Goal: Task Accomplishment & Management: Use online tool/utility

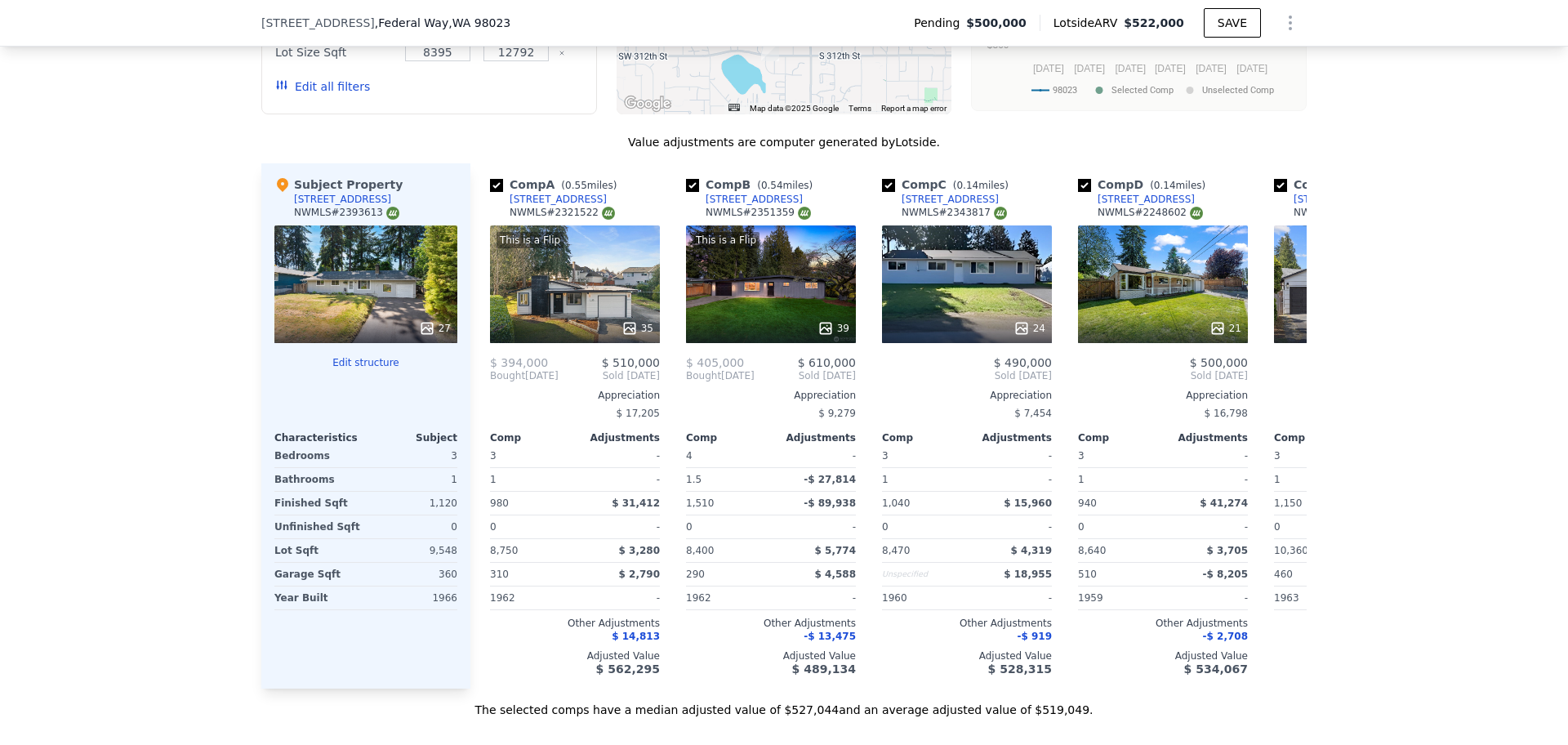
scroll to position [1709, 0]
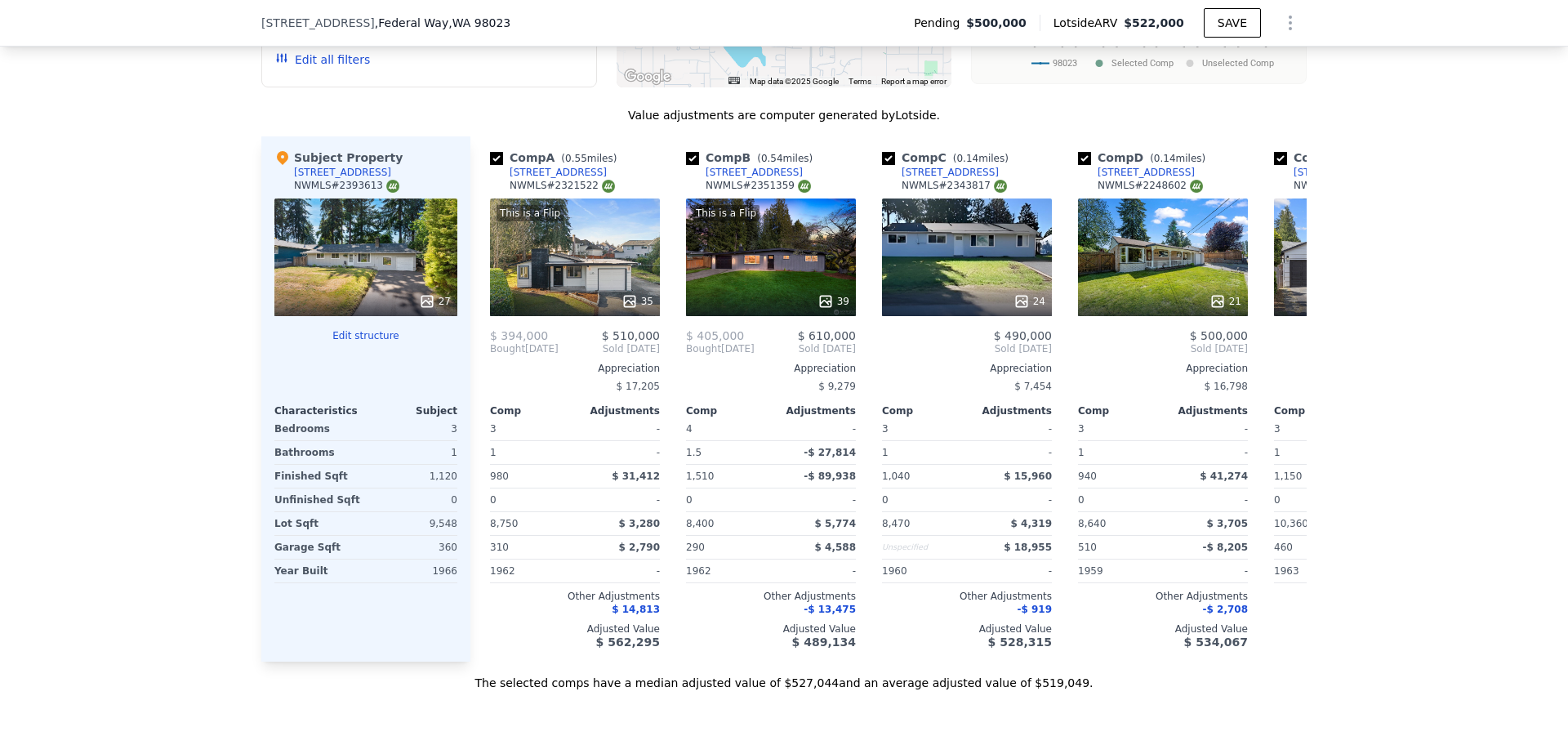
click at [367, 342] on button "Edit structure" at bounding box center [366, 335] width 183 height 13
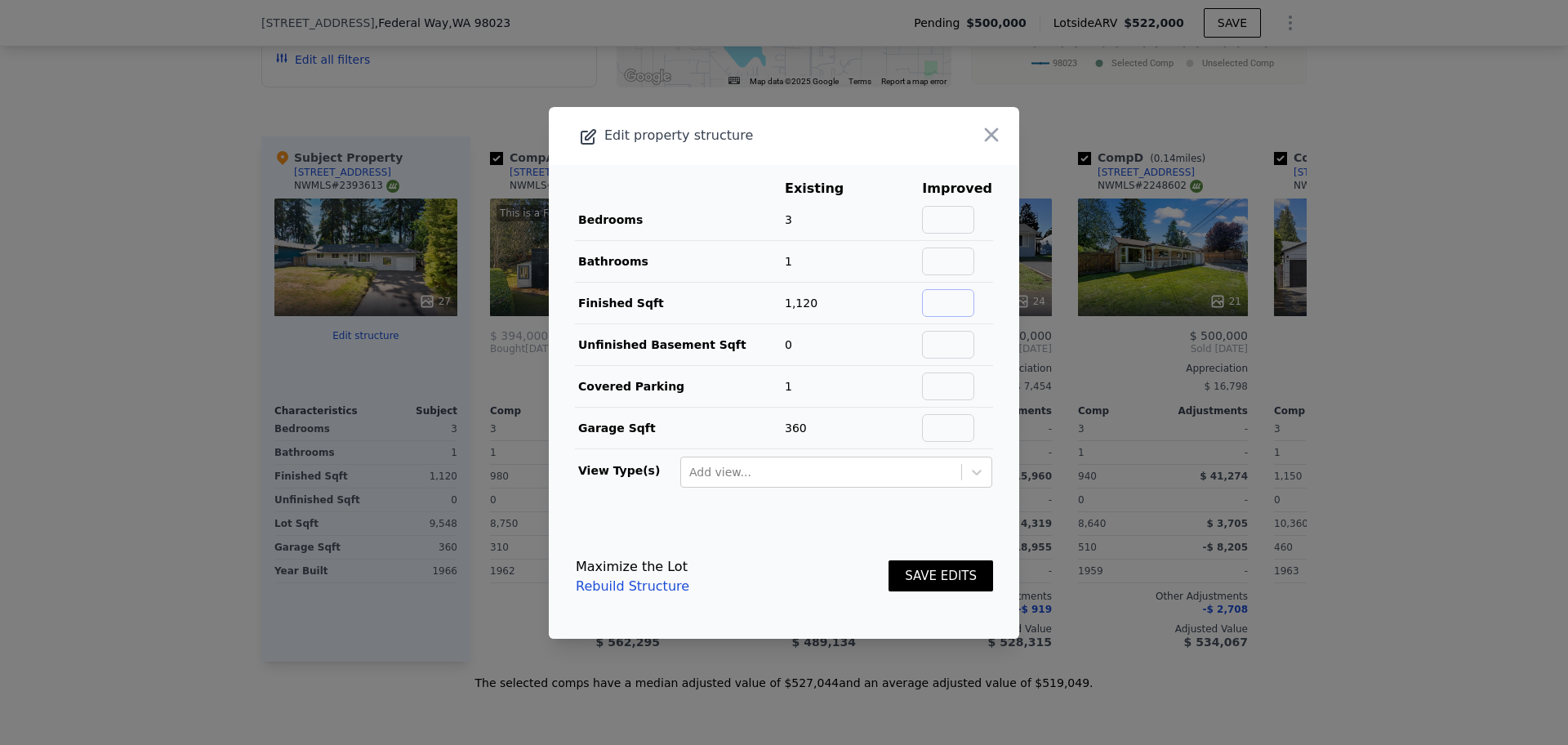
click at [781, 302] on input "text" at bounding box center [948, 303] width 52 height 28
type input "1600"
click at [781, 415] on input "text" at bounding box center [948, 428] width 52 height 28
type input "0"
click at [781, 228] on input "text" at bounding box center [948, 220] width 52 height 28
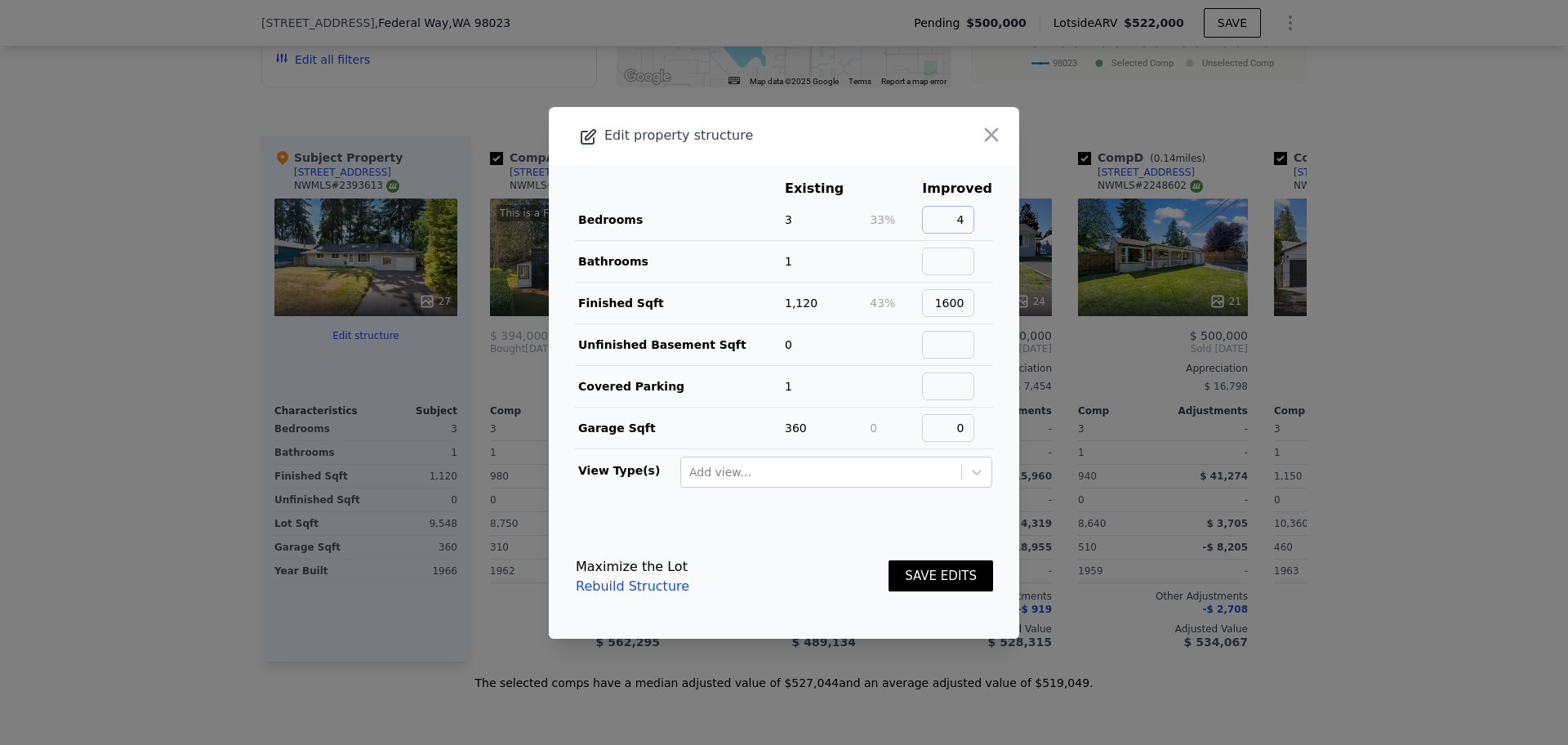
type input "4"
click at [781, 261] on input "text" at bounding box center [948, 261] width 52 height 28
type input "2"
click at [781, 515] on button "SAVE EDITS" at bounding box center [940, 576] width 105 height 32
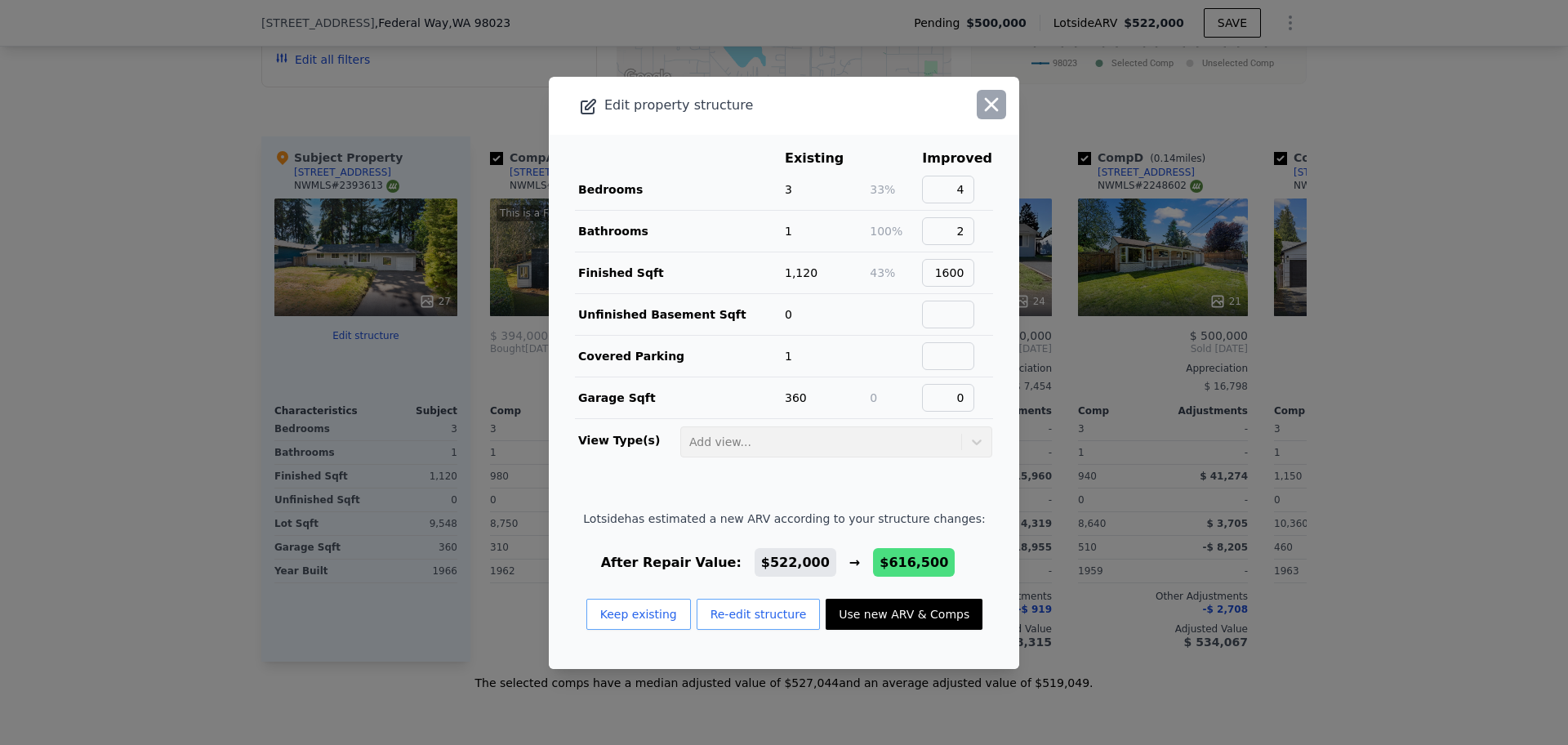
click at [781, 98] on icon "button" at bounding box center [991, 105] width 23 height 23
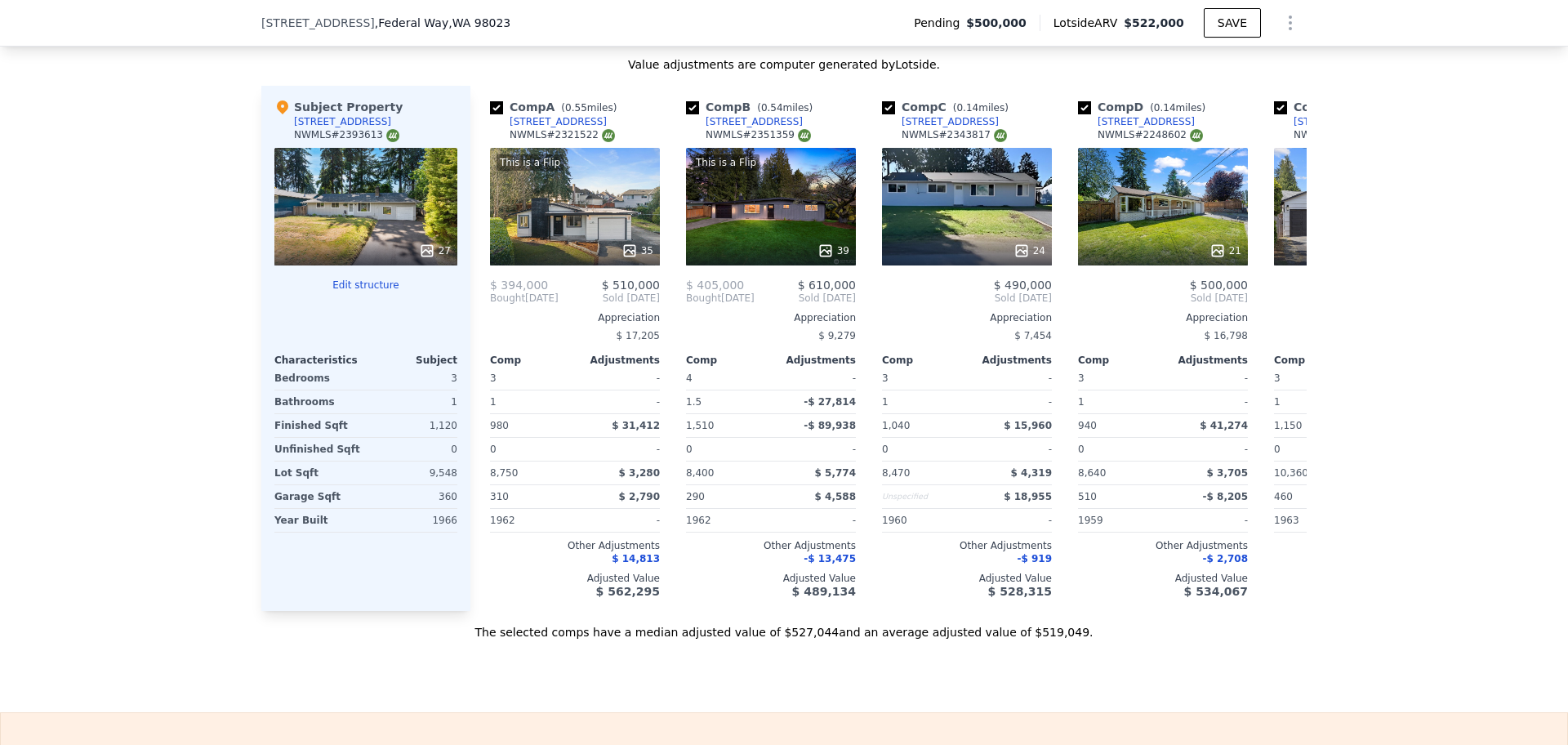
scroll to position [1767, 0]
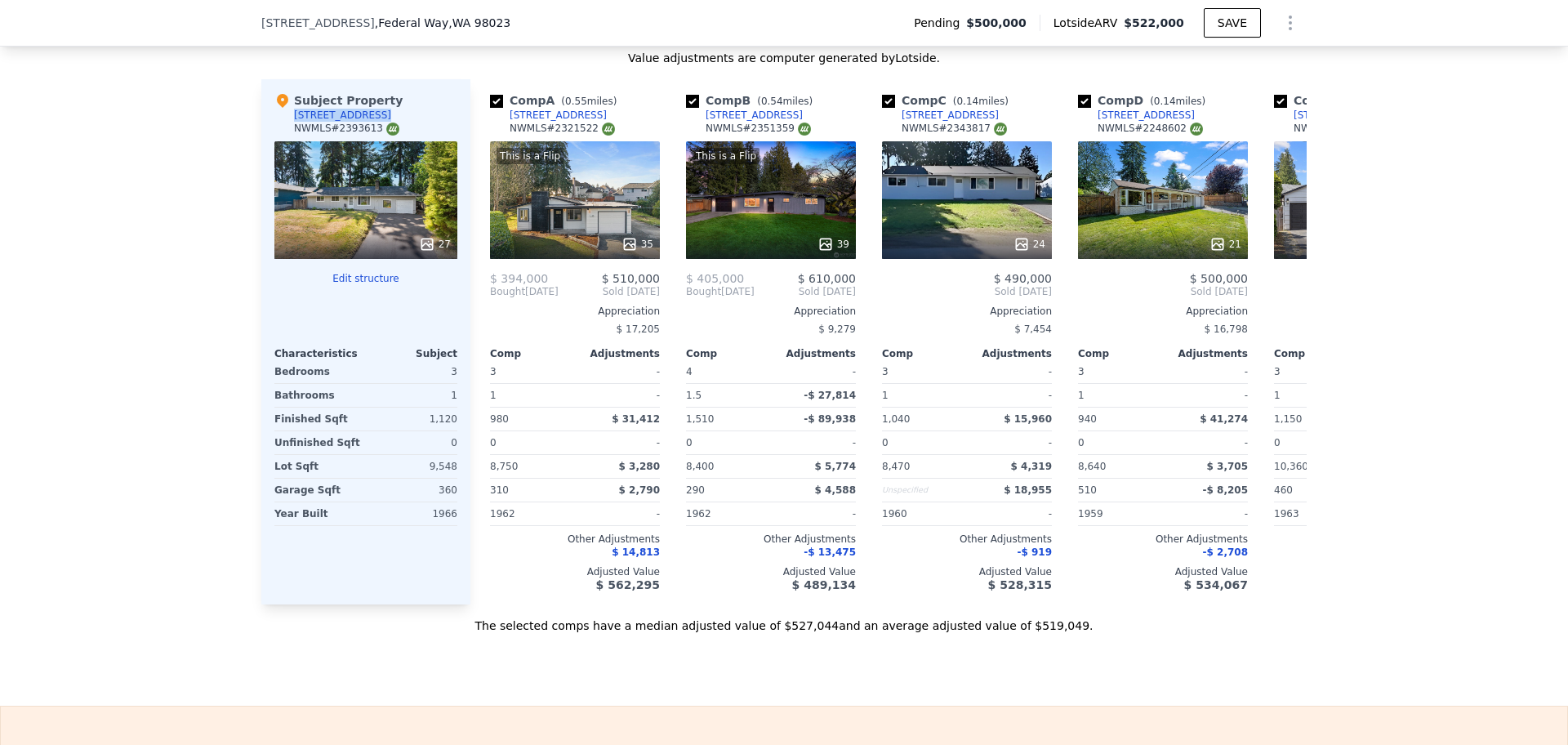
drag, startPoint x: 285, startPoint y: 126, endPoint x: 365, endPoint y: 124, distance: 80.0
click at [365, 124] on div "Subject Property [STREET_ADDRESS] # 2393613" at bounding box center [366, 116] width 183 height 49
copy div "[STREET_ADDRESS]"
